Goal: Task Accomplishment & Management: Complete application form

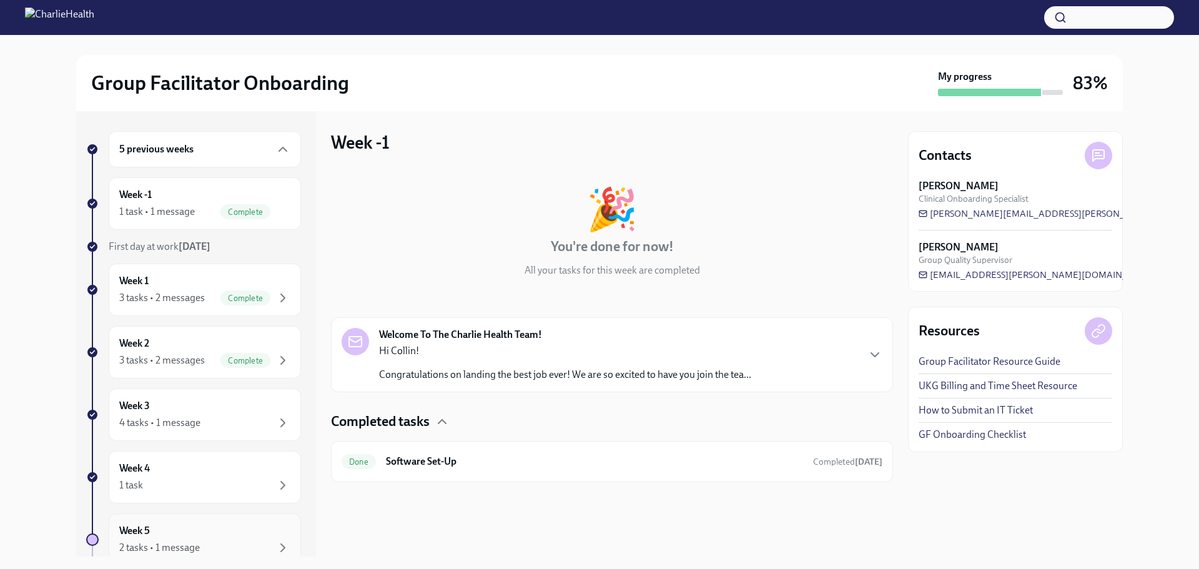
scroll to position [146, 0]
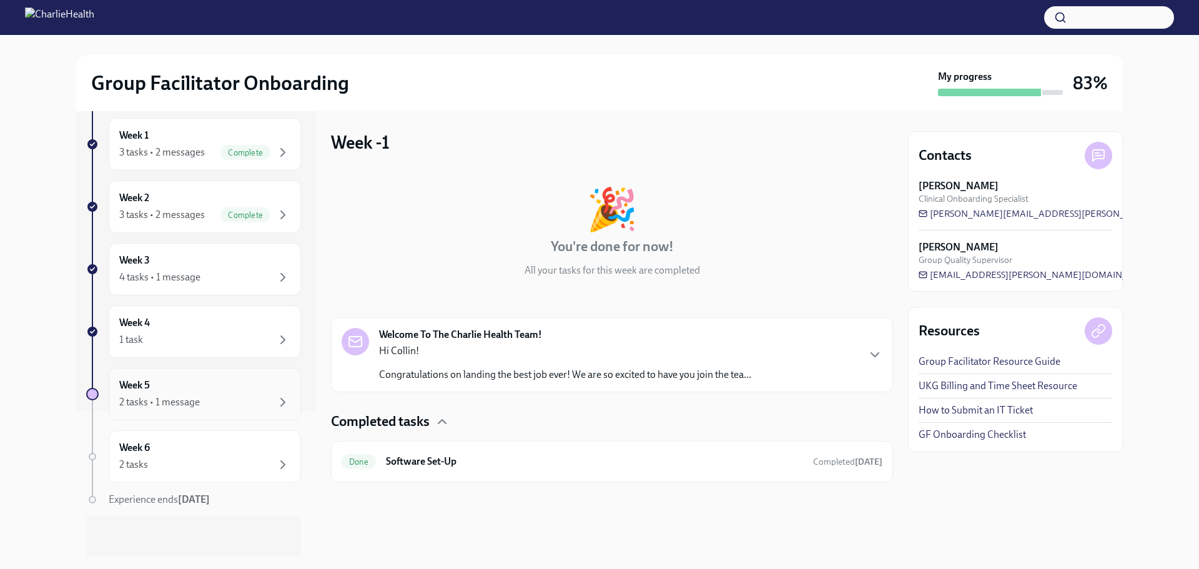
click at [196, 407] on div "2 tasks • 1 message" at bounding box center [159, 402] width 81 height 14
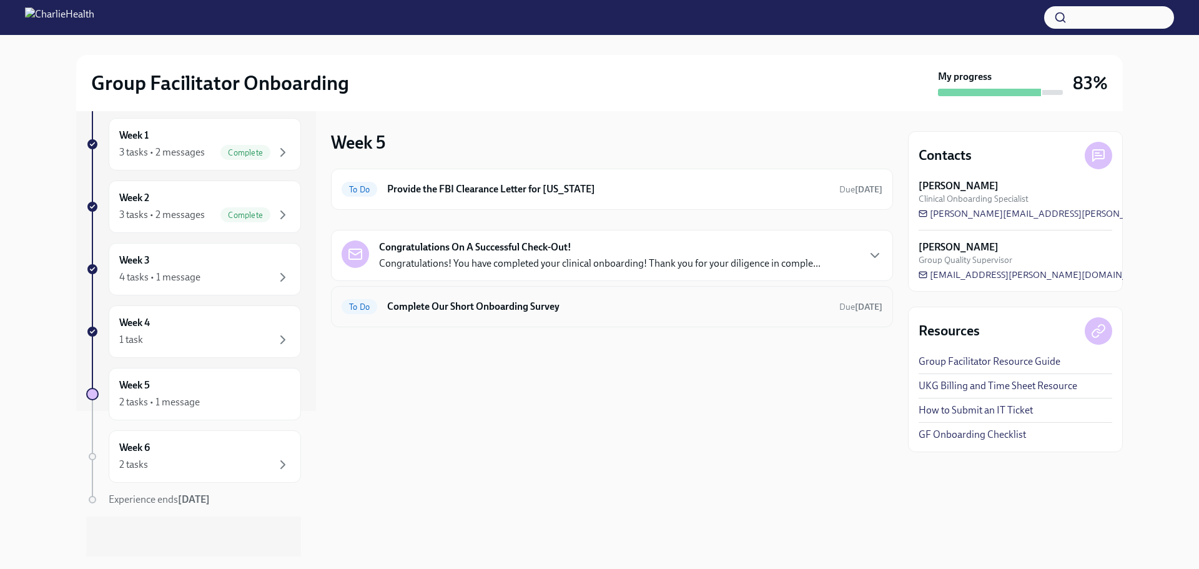
click at [470, 311] on h6 "Complete Our Short Onboarding Survey" at bounding box center [608, 307] width 442 height 14
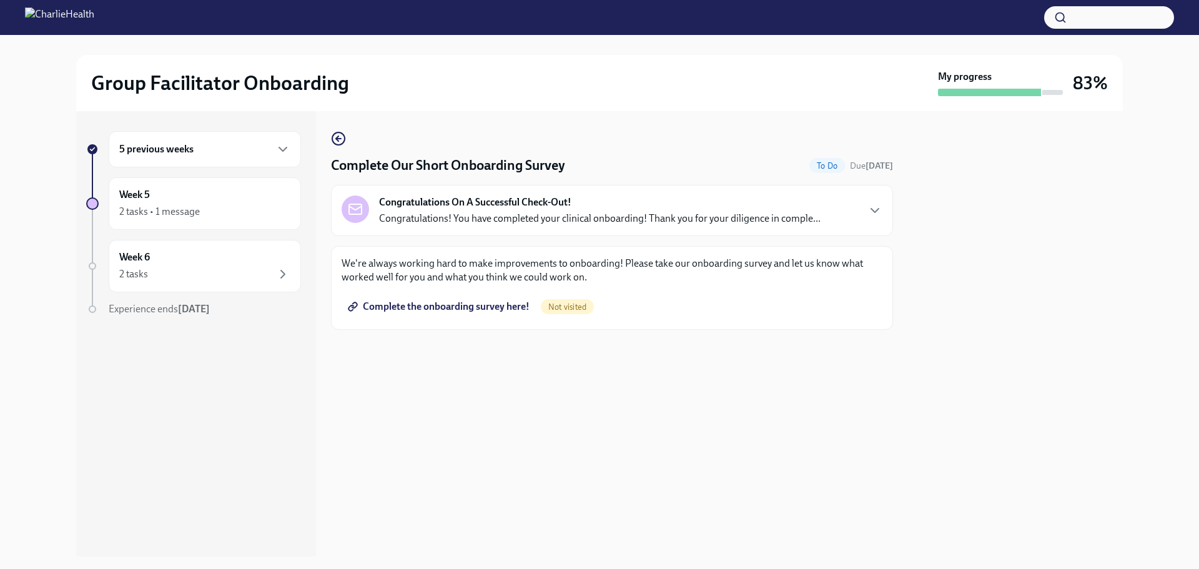
click at [220, 165] on div "5 previous weeks" at bounding box center [205, 149] width 192 height 36
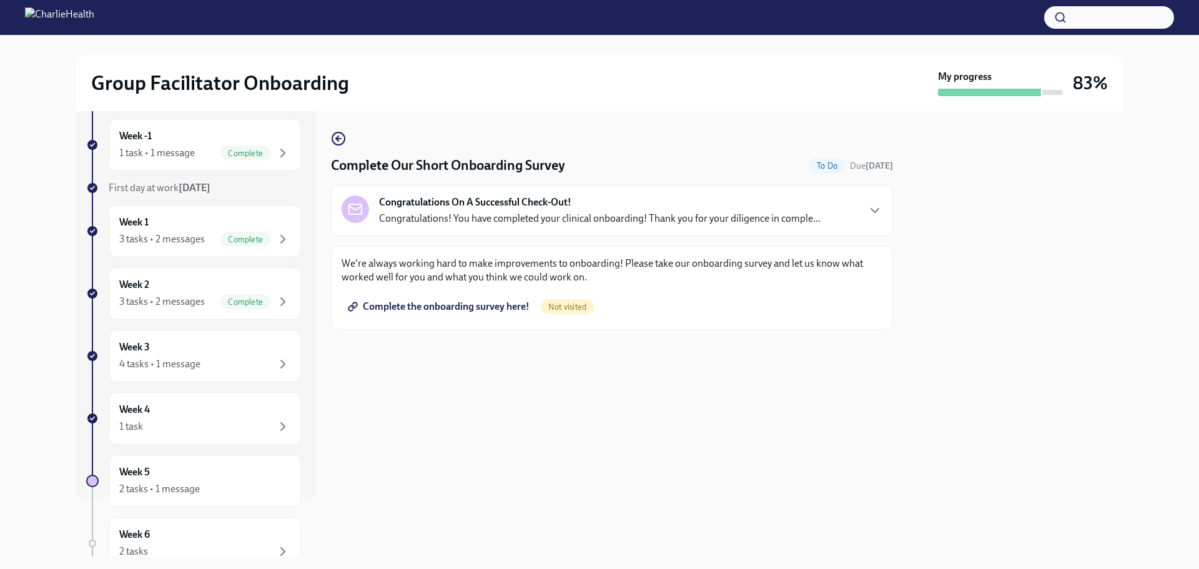
scroll to position [146, 0]
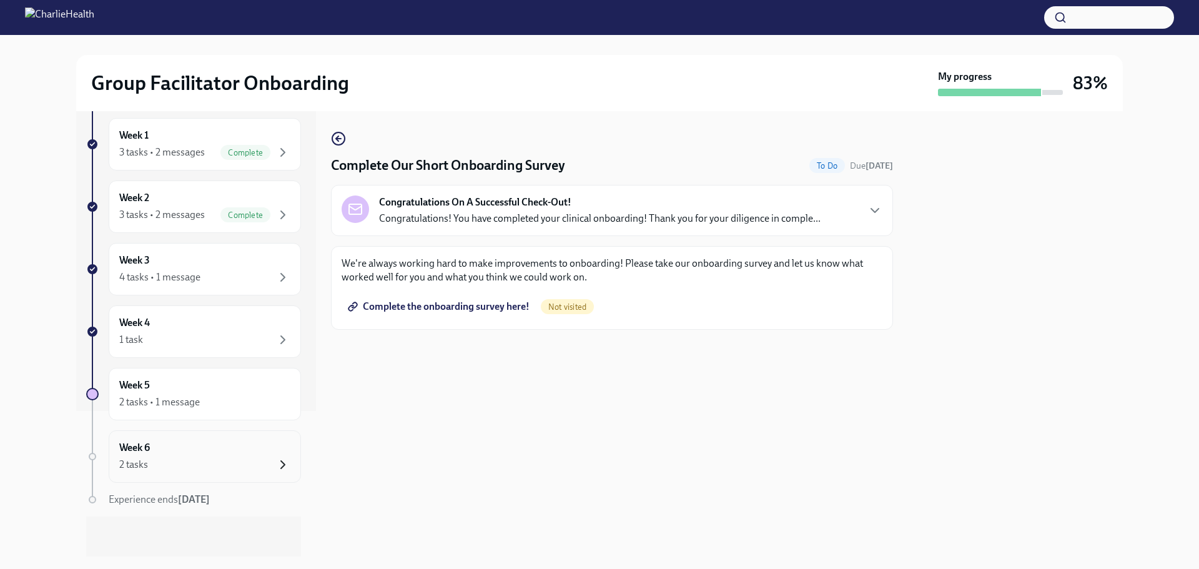
click at [275, 463] on icon "button" at bounding box center [282, 464] width 15 height 15
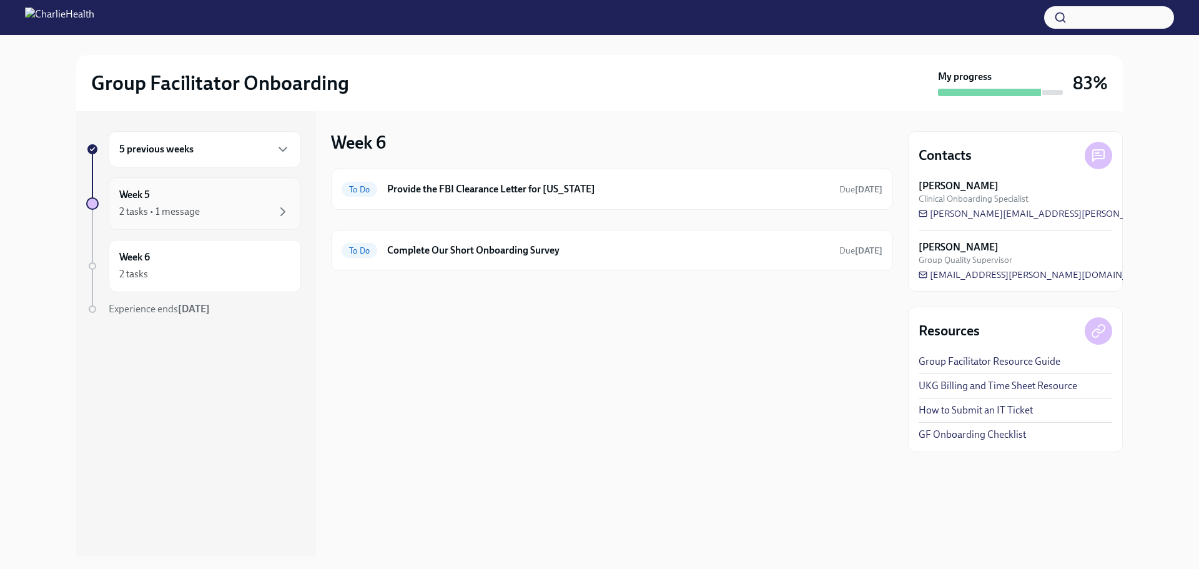
click at [237, 210] on div "2 tasks • 1 message" at bounding box center [204, 211] width 171 height 15
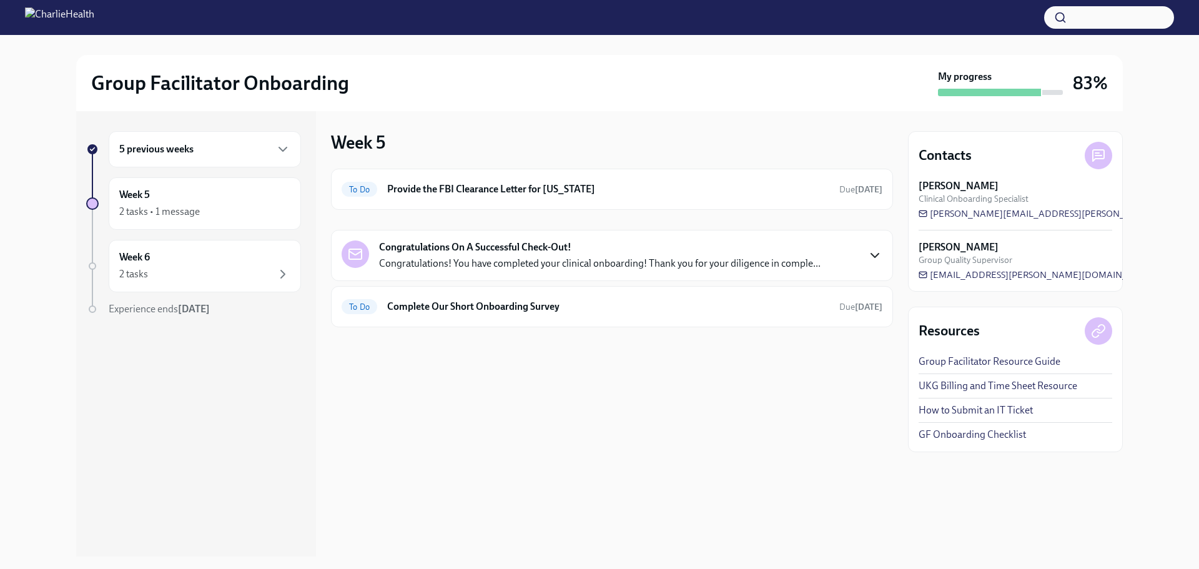
click at [875, 252] on icon "button" at bounding box center [874, 255] width 15 height 15
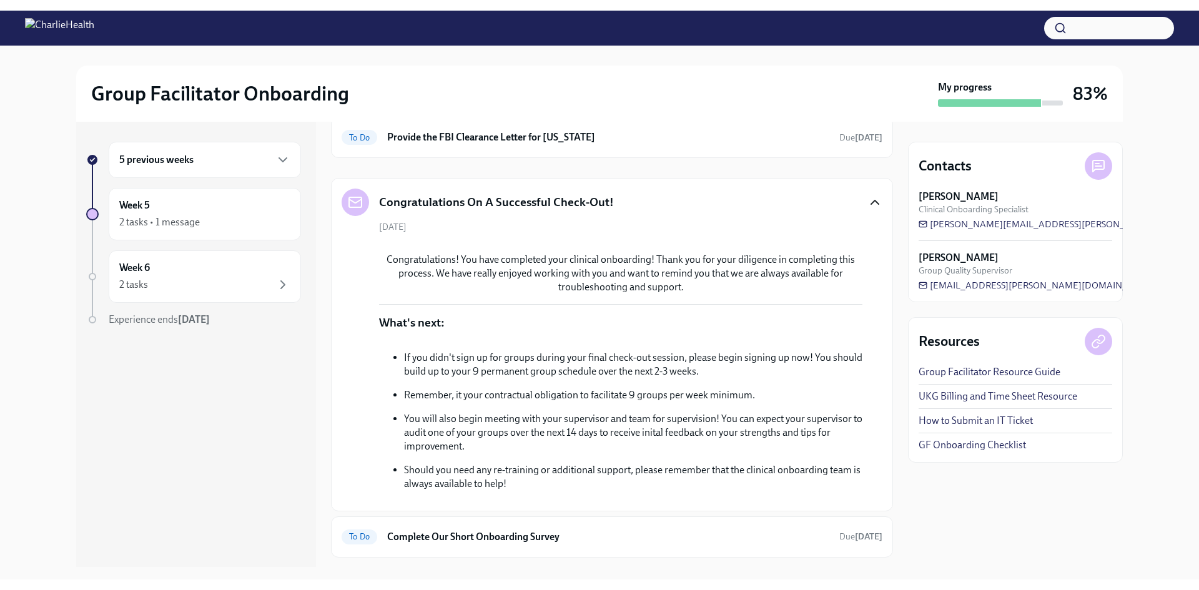
scroll to position [293, 0]
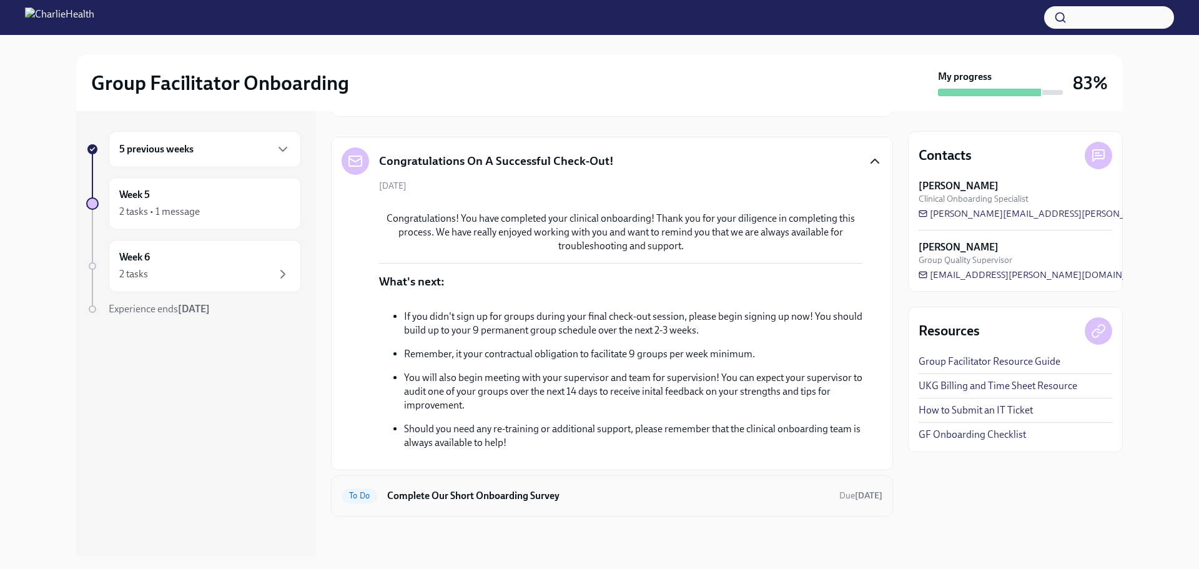
click at [653, 501] on h6 "Complete Our Short Onboarding Survey" at bounding box center [608, 496] width 442 height 14
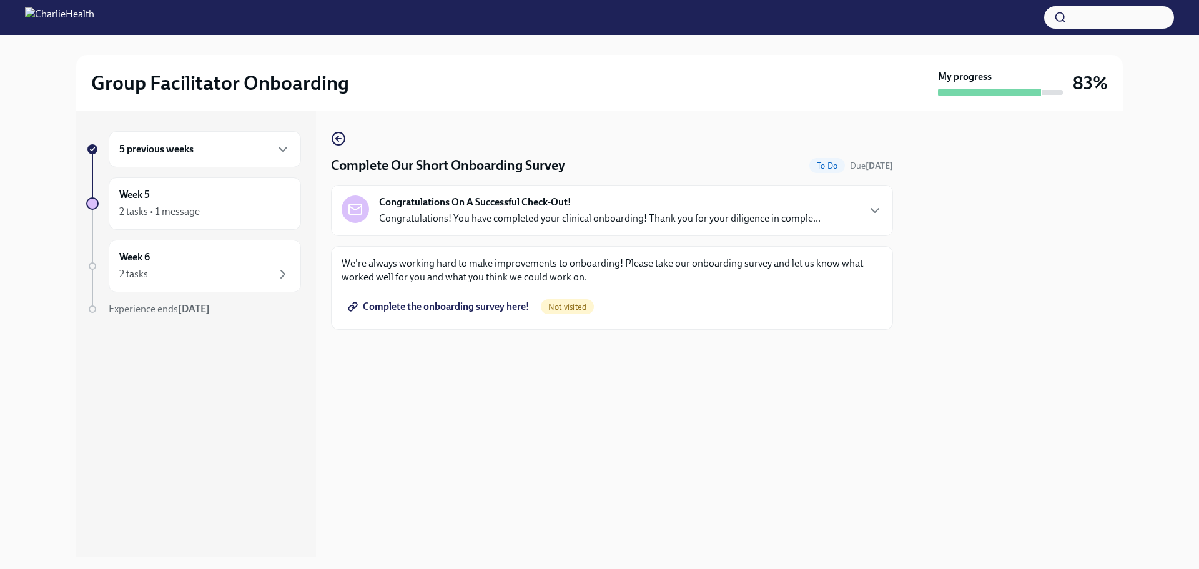
click at [470, 309] on span "Complete the onboarding survey here!" at bounding box center [439, 306] width 179 height 12
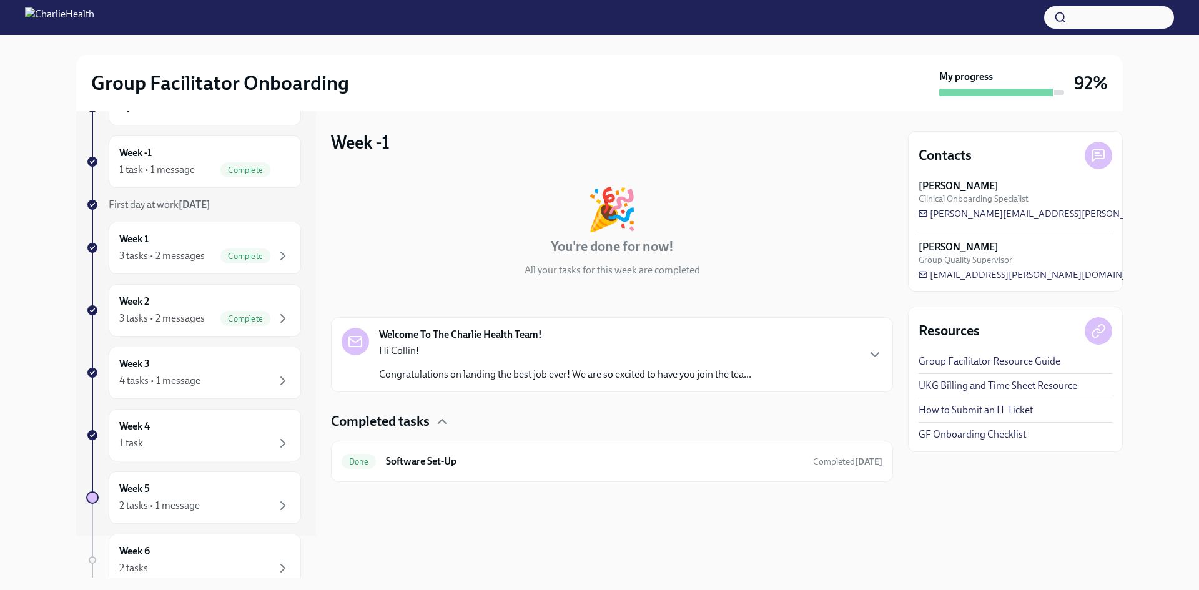
scroll to position [124, 0]
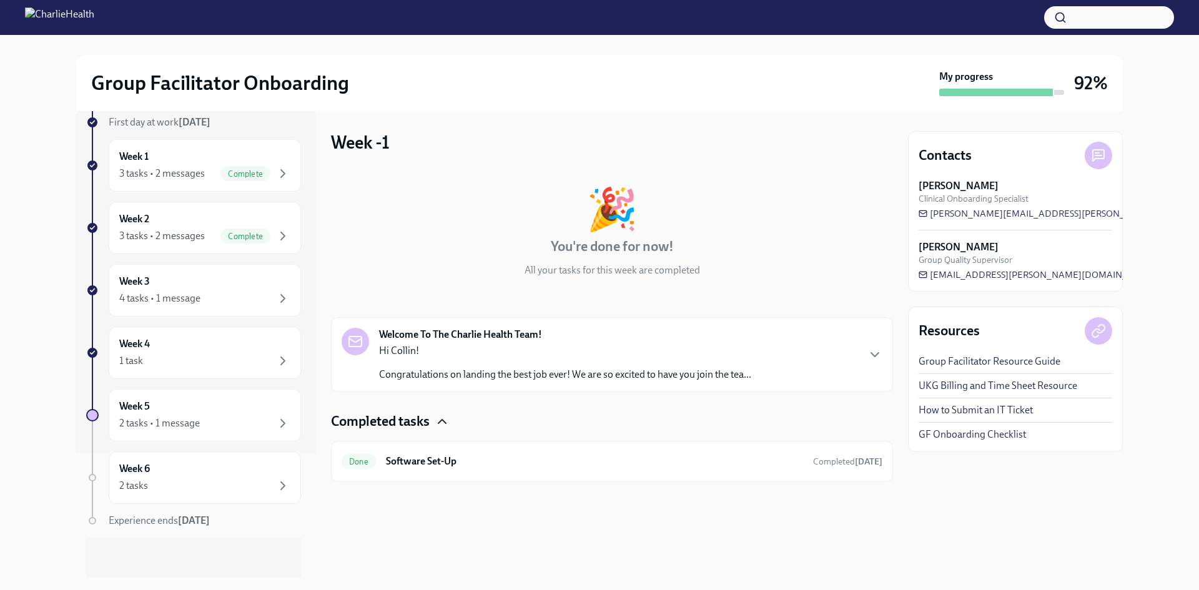
click at [440, 417] on icon "button" at bounding box center [442, 421] width 15 height 15
click at [277, 418] on icon "button" at bounding box center [282, 423] width 15 height 15
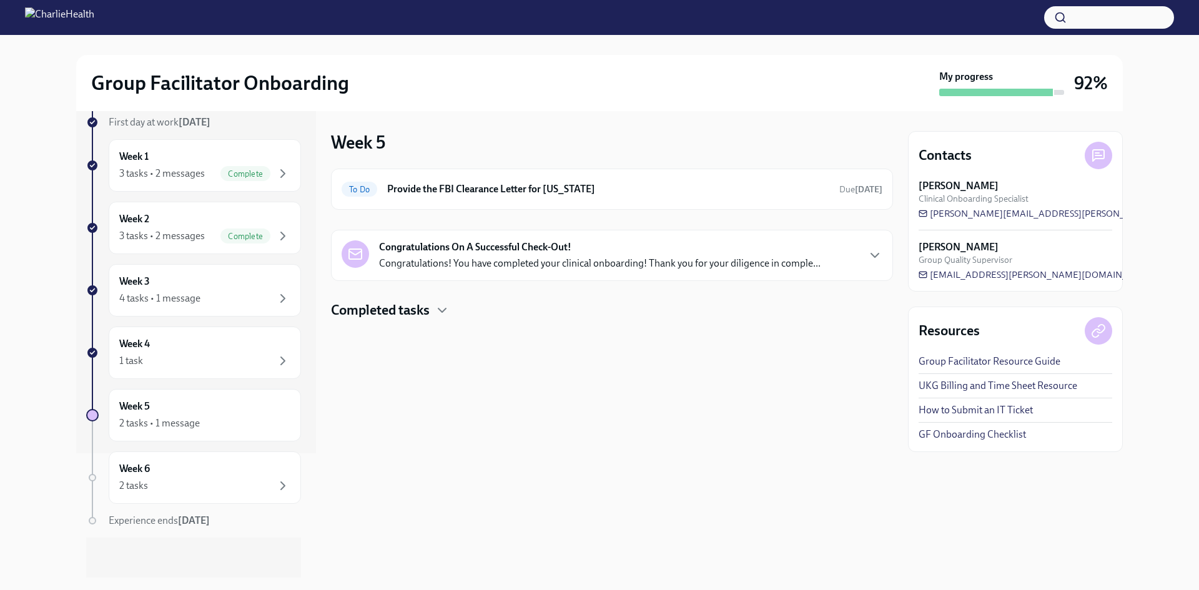
click at [431, 320] on div at bounding box center [612, 340] width 562 height 40
click at [438, 315] on icon "button" at bounding box center [442, 310] width 15 height 15
click at [432, 340] on div "Done Complete Our Short Onboarding Survey Completed today" at bounding box center [612, 350] width 562 height 41
click at [468, 361] on div "Done Complete Our Short Onboarding Survey Completed today" at bounding box center [612, 350] width 562 height 41
click at [471, 357] on div "Done Complete Our Short Onboarding Survey Completed today" at bounding box center [612, 350] width 541 height 20
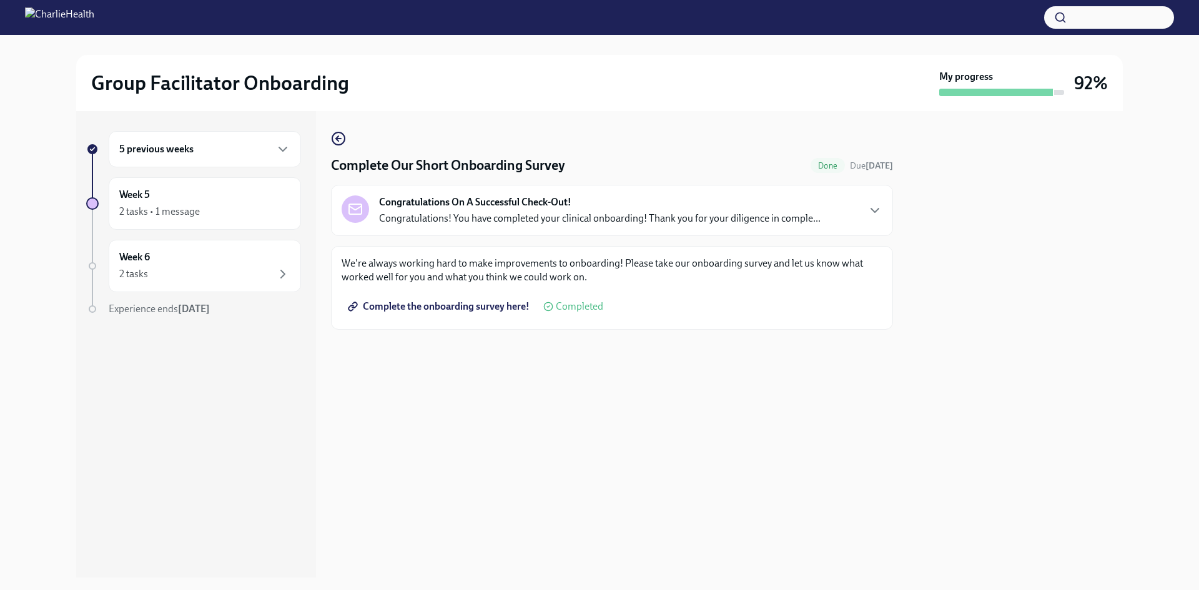
click at [857, 220] on div "Congratulations On A Successful Check-Out! Congratulations! You have completed …" at bounding box center [612, 210] width 541 height 30
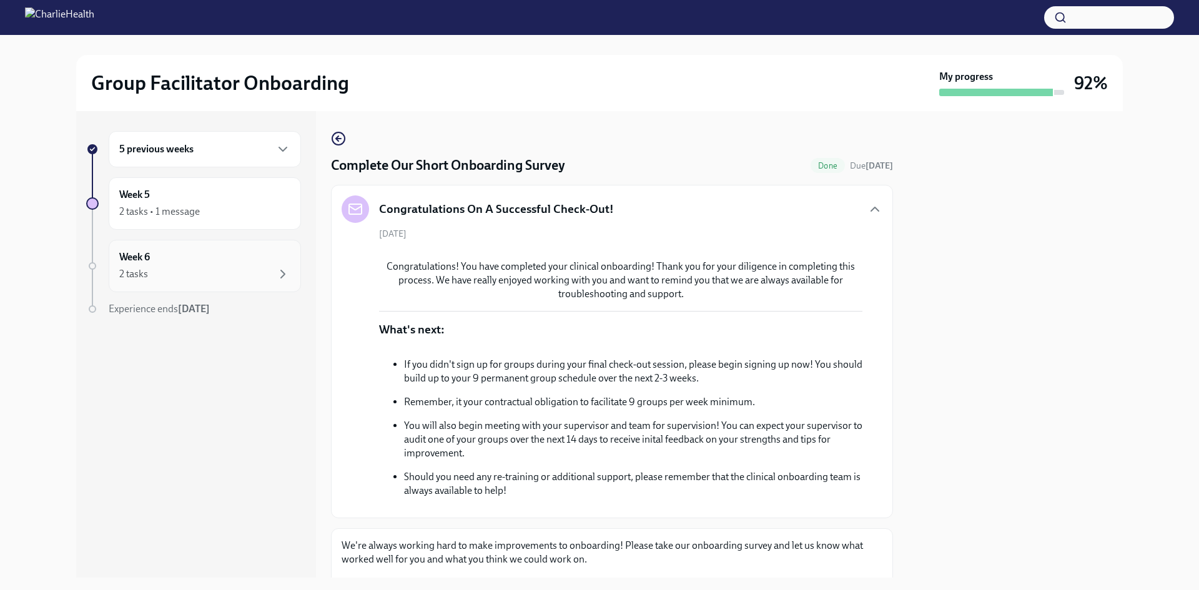
click at [223, 274] on div "2 tasks" at bounding box center [204, 274] width 171 height 15
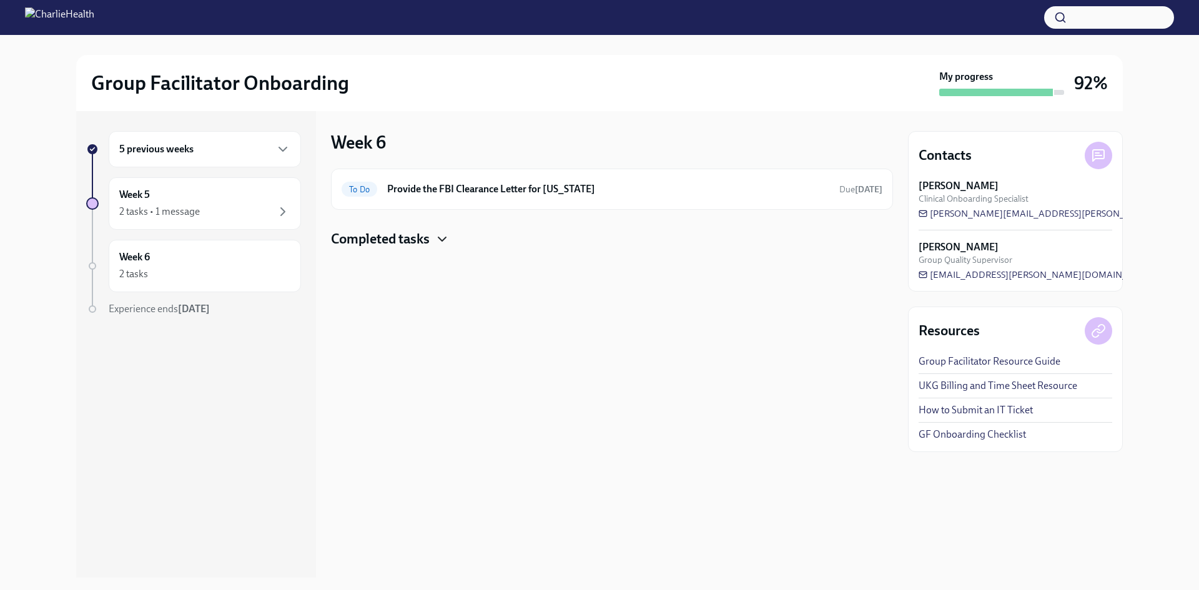
click at [447, 243] on icon "button" at bounding box center [442, 239] width 15 height 15
click at [704, 367] on div "Week 6 To Do Provide the FBI Clearance Letter for Pennsylvania Due in 4 days Co…" at bounding box center [612, 344] width 562 height 466
